Goal: Transaction & Acquisition: Book appointment/travel/reservation

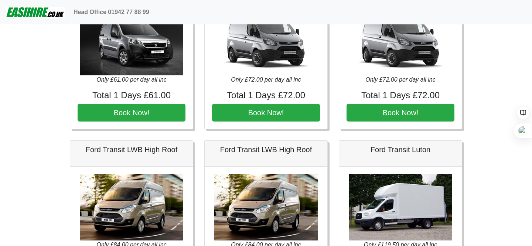
scroll to position [563, 0]
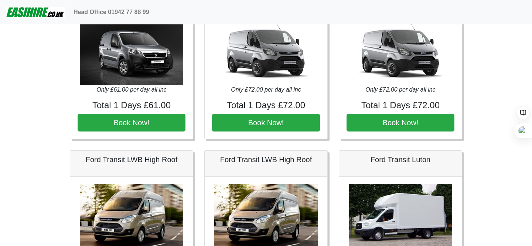
click at [262, 58] on img at bounding box center [265, 52] width 103 height 66
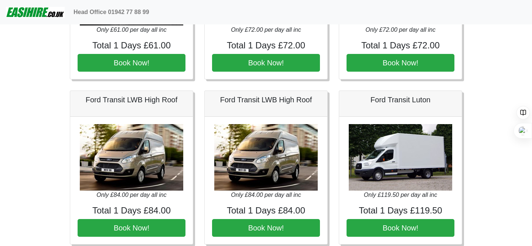
scroll to position [628, 0]
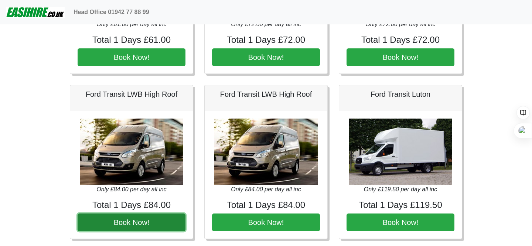
click at [132, 223] on button "Book Now!" at bounding box center [132, 222] width 108 height 18
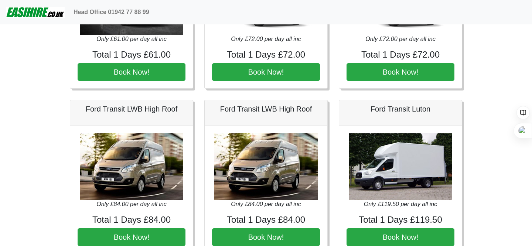
scroll to position [620, 0]
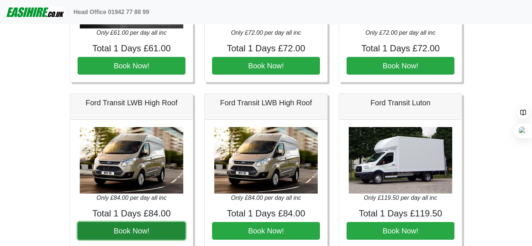
click at [131, 231] on button "Book Now!" at bounding box center [132, 231] width 108 height 18
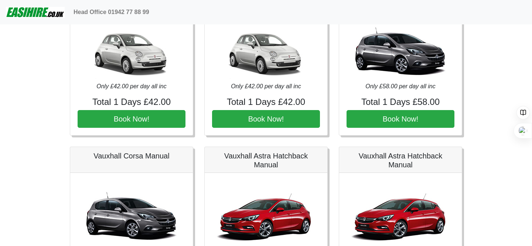
scroll to position [0, 0]
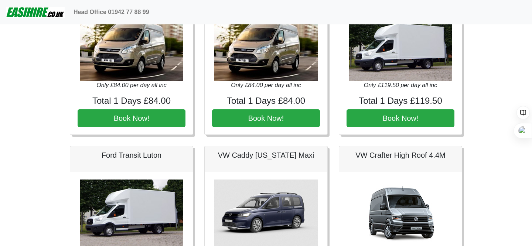
scroll to position [736, 0]
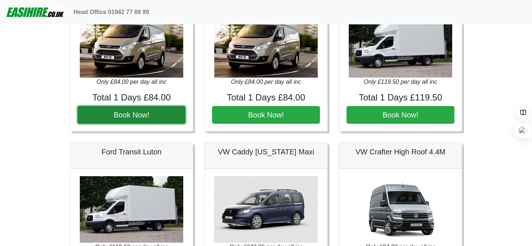
click at [131, 118] on button "Book Now!" at bounding box center [132, 115] width 108 height 18
